Goal: Navigation & Orientation: Find specific page/section

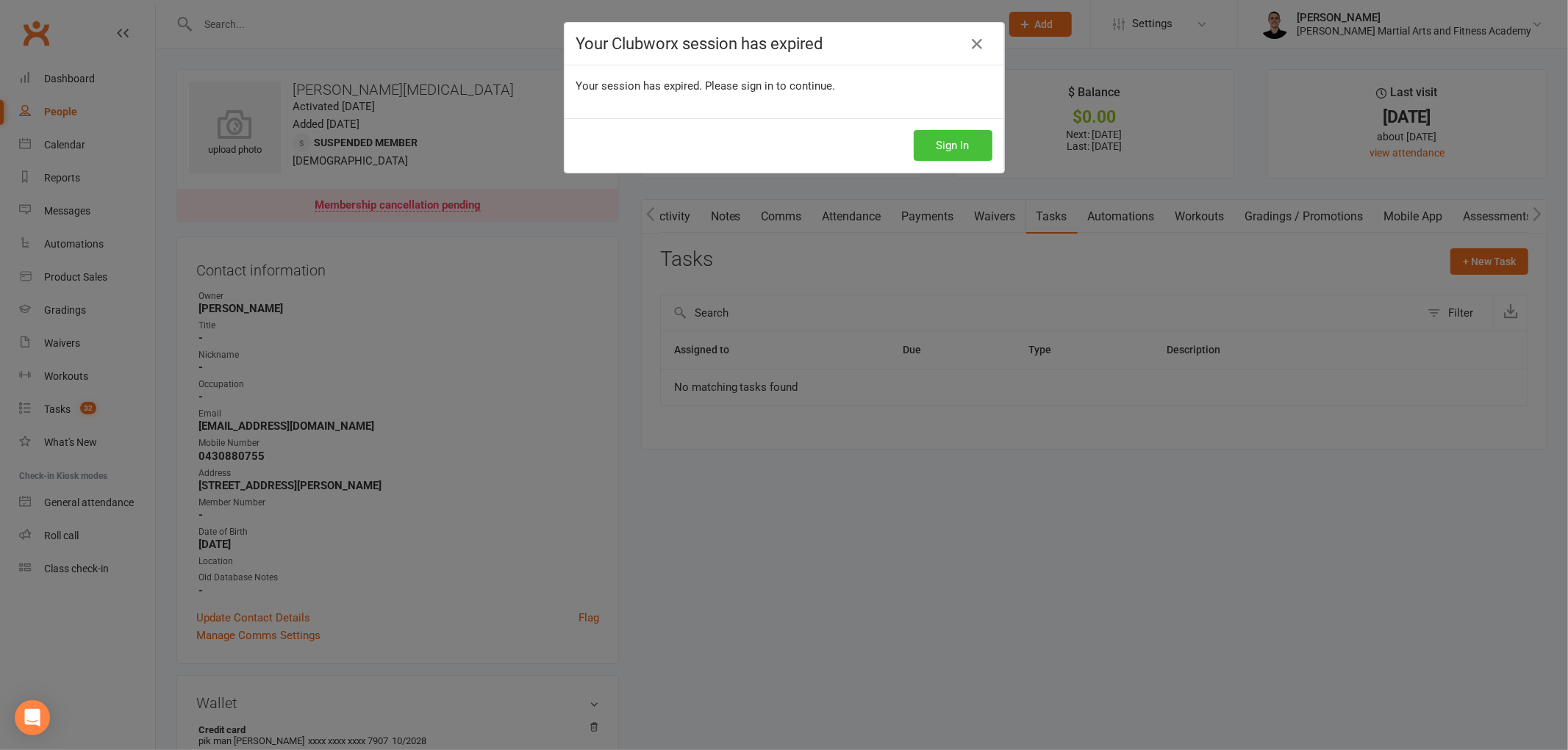
scroll to position [0, 2]
click at [944, 145] on button "Sign In" at bounding box center [953, 145] width 79 height 31
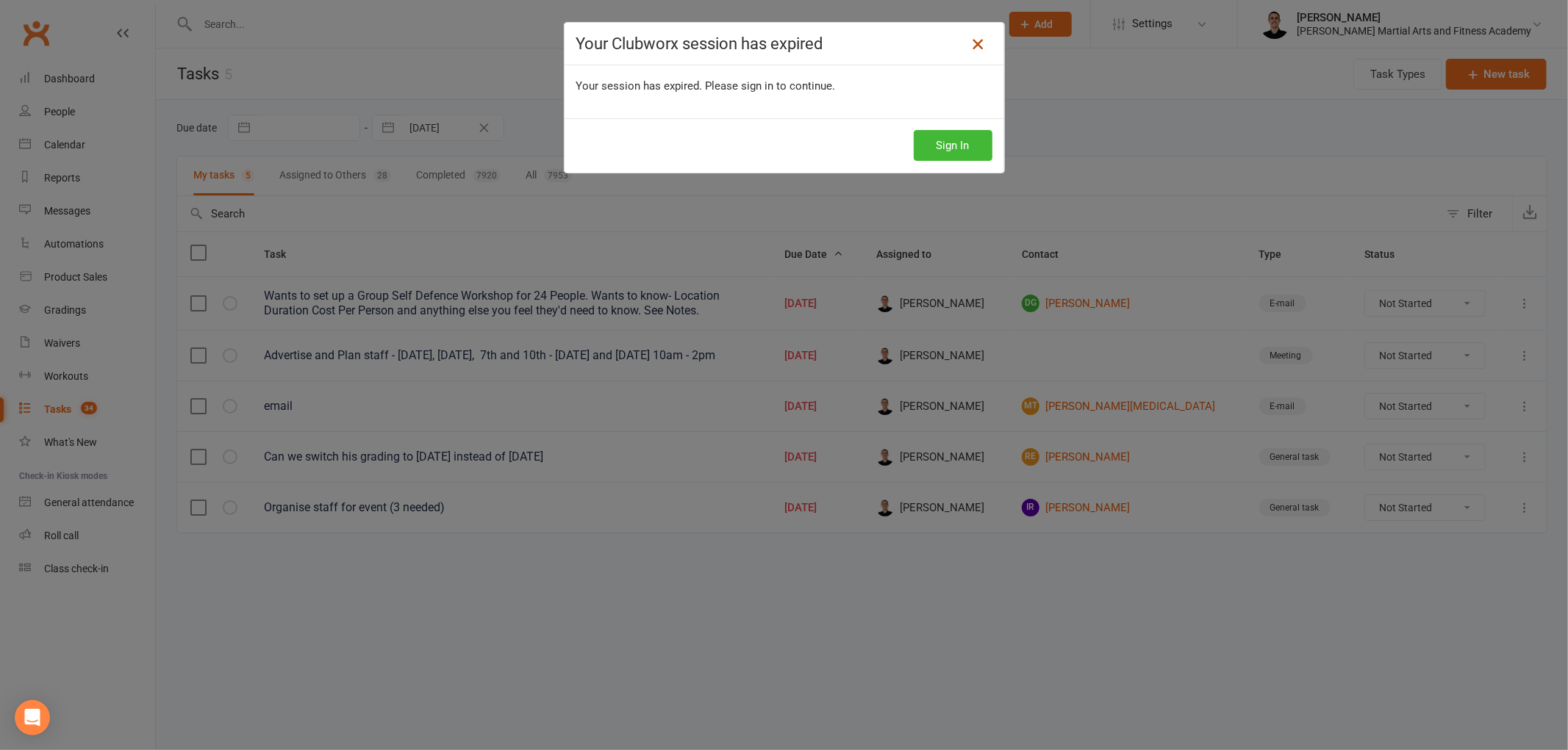
click at [977, 42] on icon at bounding box center [977, 44] width 18 height 18
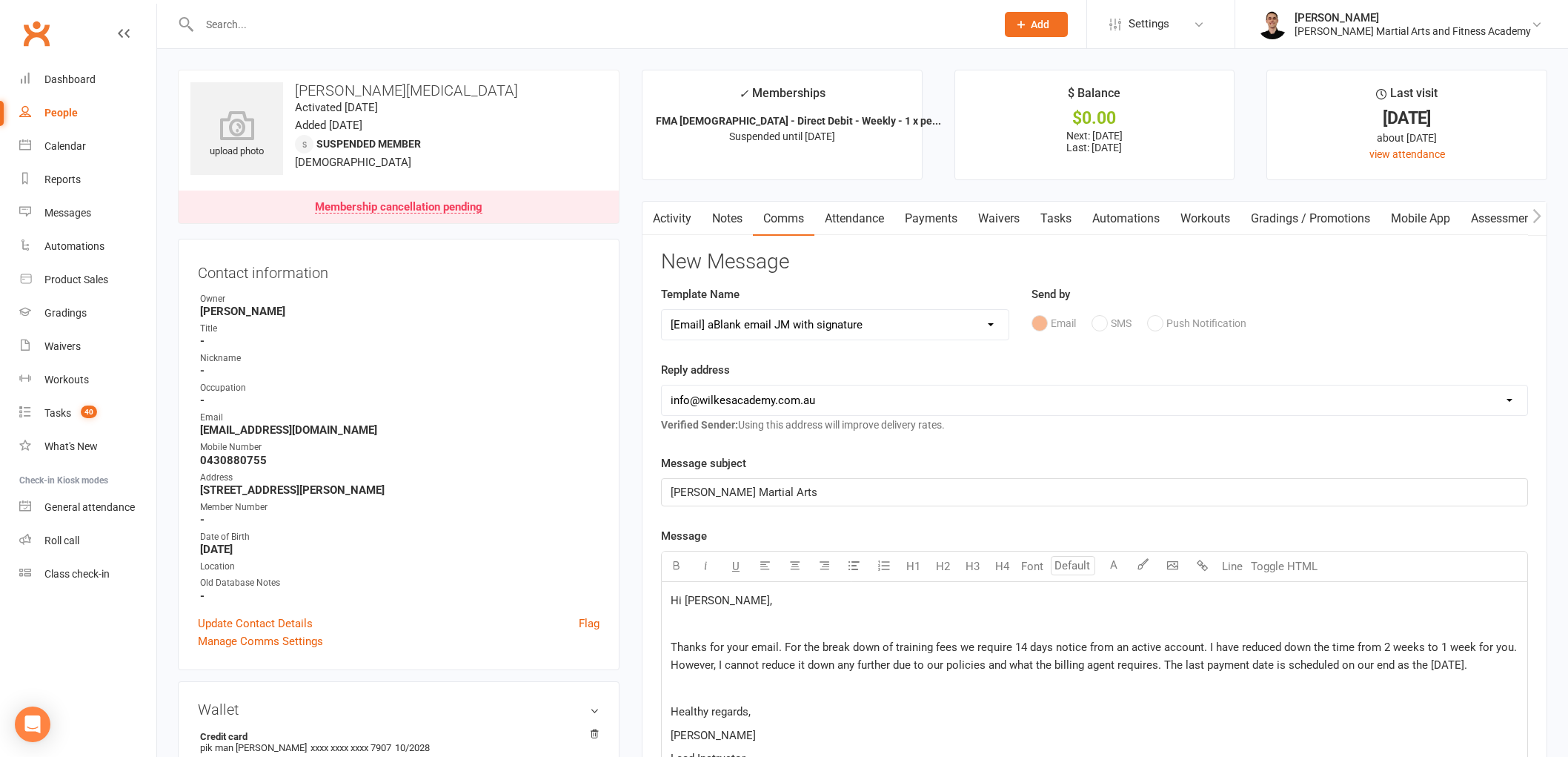
select select "39"
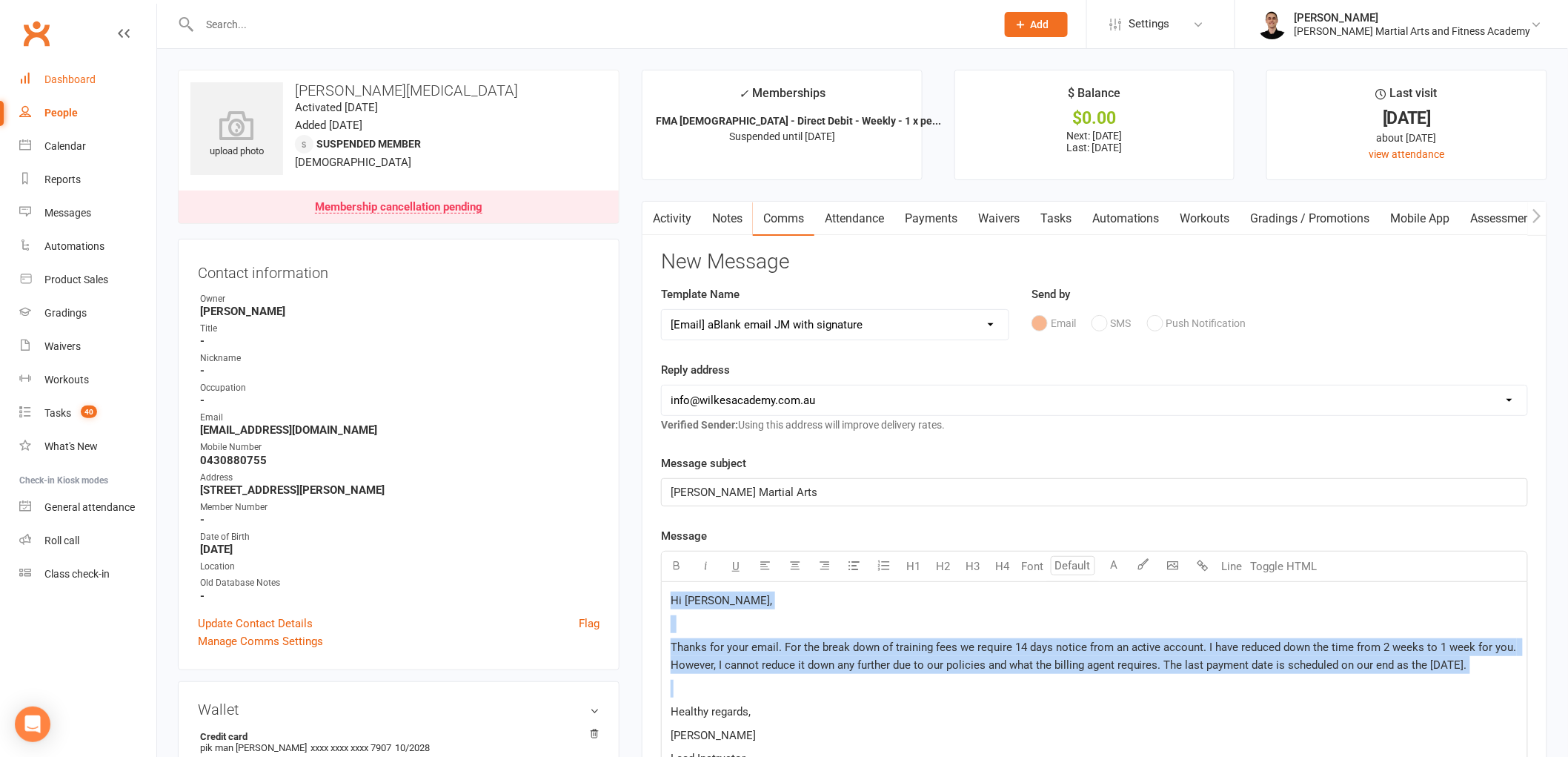
click at [45, 82] on div "Dashboard" at bounding box center [70, 80] width 51 height 12
